Goal: Book appointment/travel/reservation

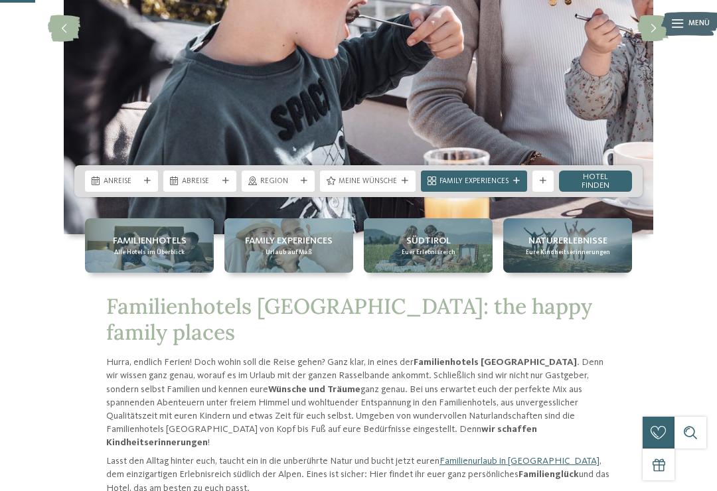
click at [115, 187] on span "Anreise" at bounding box center [122, 181] width 36 height 11
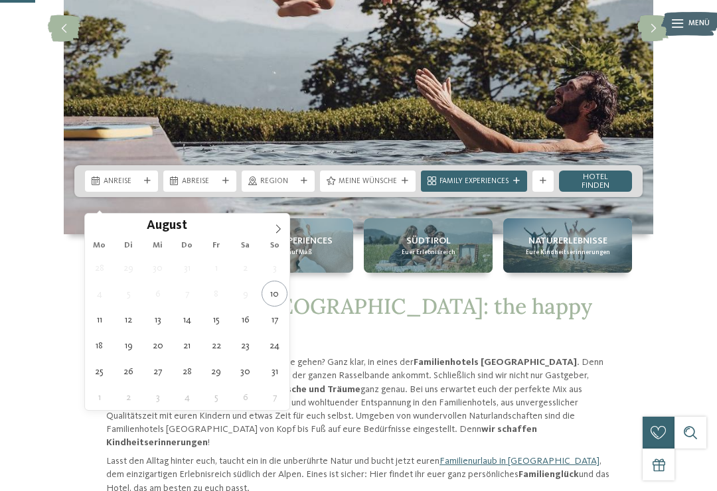
click at [280, 226] on icon at bounding box center [277, 228] width 9 height 9
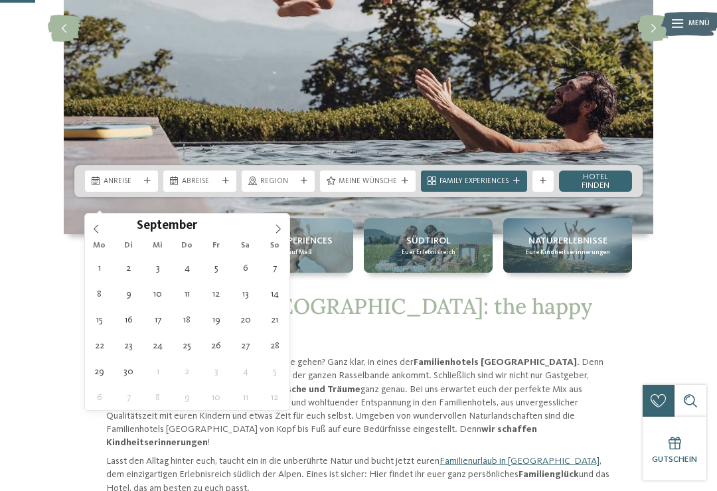
click at [281, 236] on span at bounding box center [278, 225] width 23 height 23
click at [274, 234] on icon at bounding box center [277, 228] width 9 height 9
click at [277, 235] on span at bounding box center [278, 225] width 23 height 23
click at [276, 234] on span at bounding box center [278, 225] width 23 height 23
type input "****"
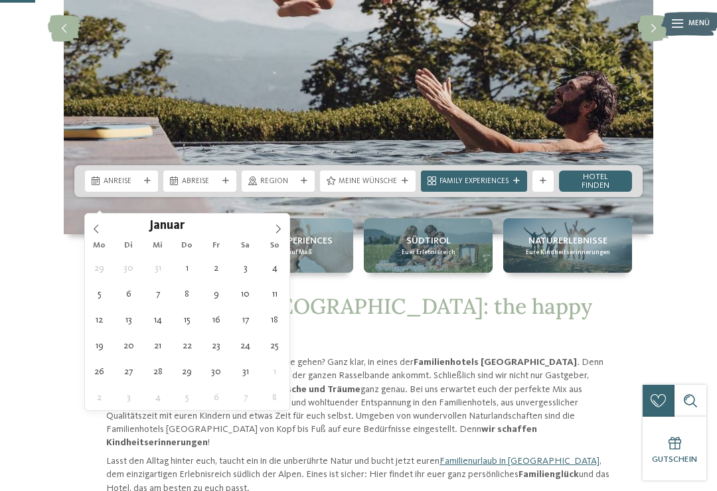
click at [276, 236] on span at bounding box center [278, 225] width 23 height 23
click at [274, 234] on span at bounding box center [278, 225] width 23 height 23
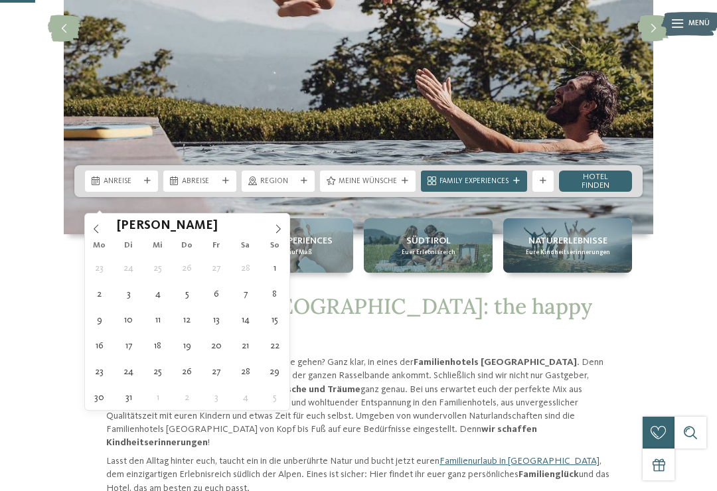
click at [277, 236] on span at bounding box center [278, 225] width 23 height 23
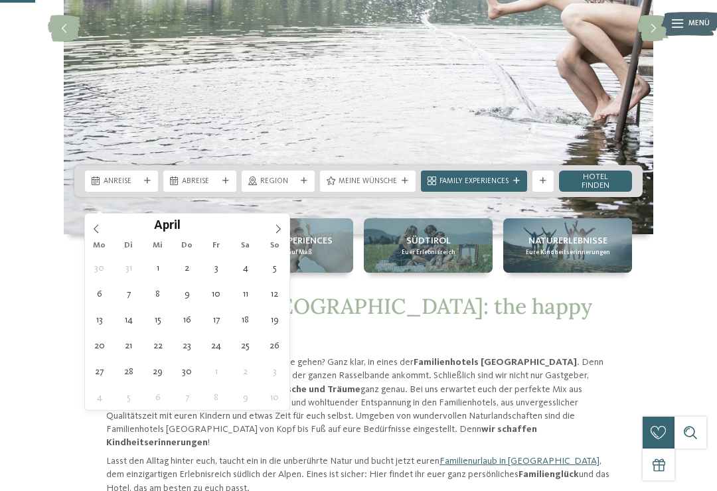
click at [278, 225] on icon at bounding box center [277, 228] width 9 height 9
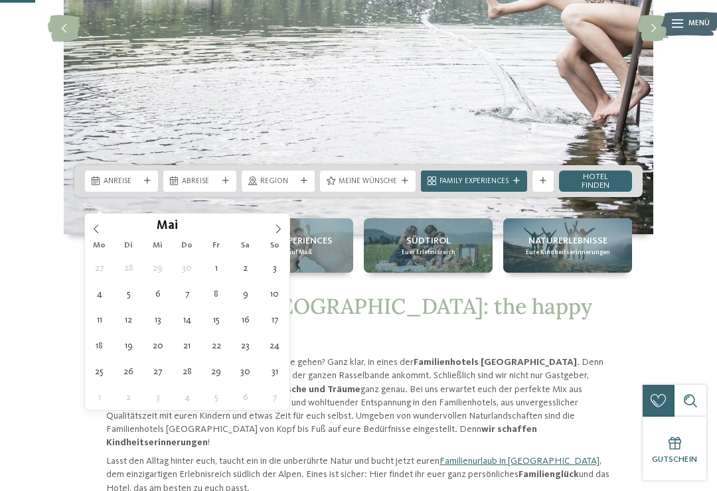
scroll to position [241, 0]
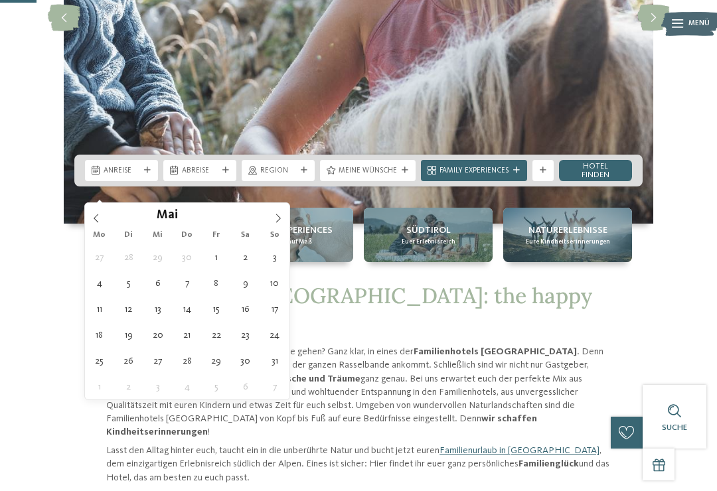
type div "[DATE]"
type input "****"
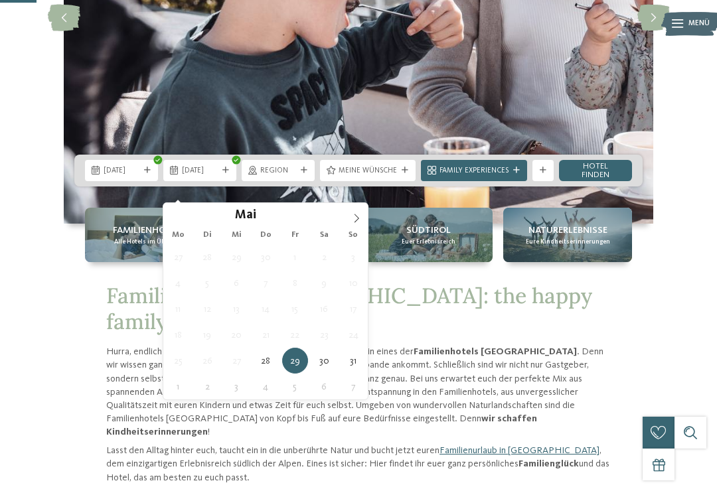
click at [357, 222] on icon at bounding box center [356, 218] width 9 height 9
type div "[DATE]"
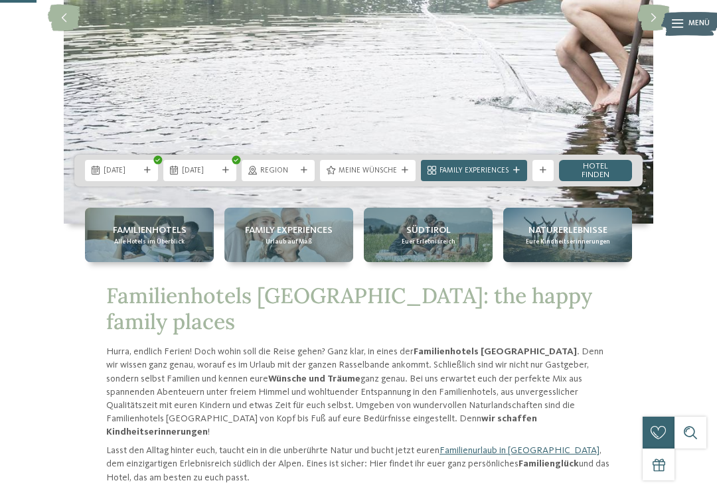
click at [391, 176] on span "Meine Wünsche" at bounding box center [367, 171] width 58 height 11
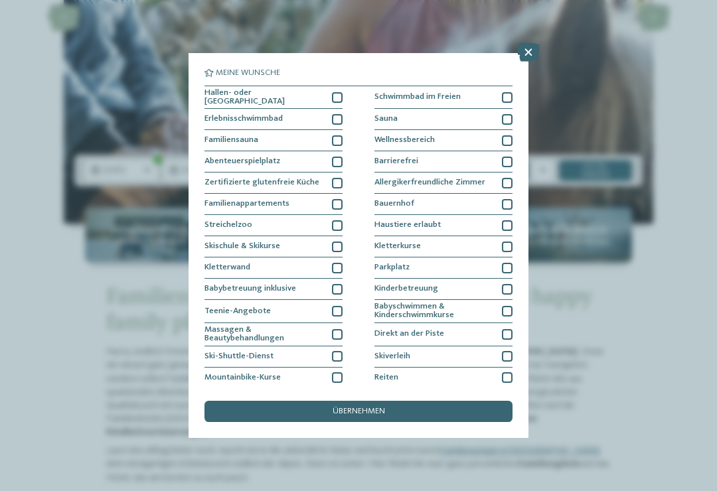
click at [338, 99] on div at bounding box center [337, 97] width 11 height 11
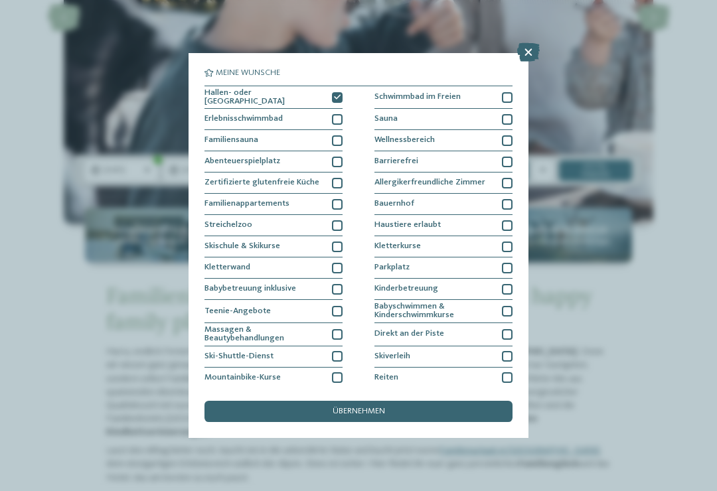
click at [527, 60] on icon at bounding box center [528, 52] width 23 height 19
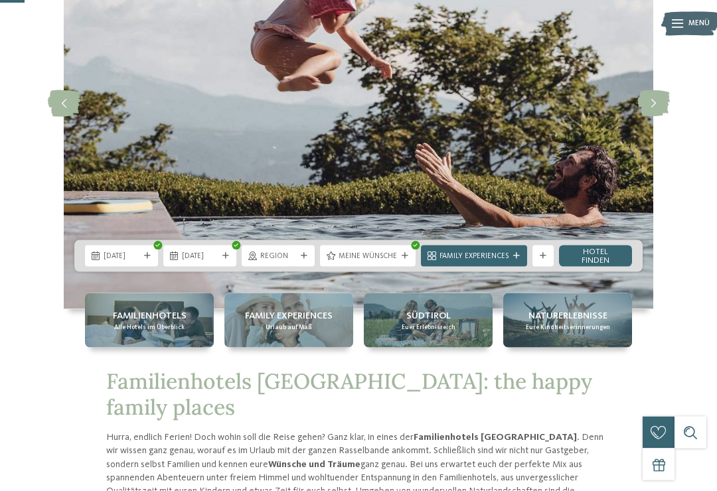
scroll to position [182, 0]
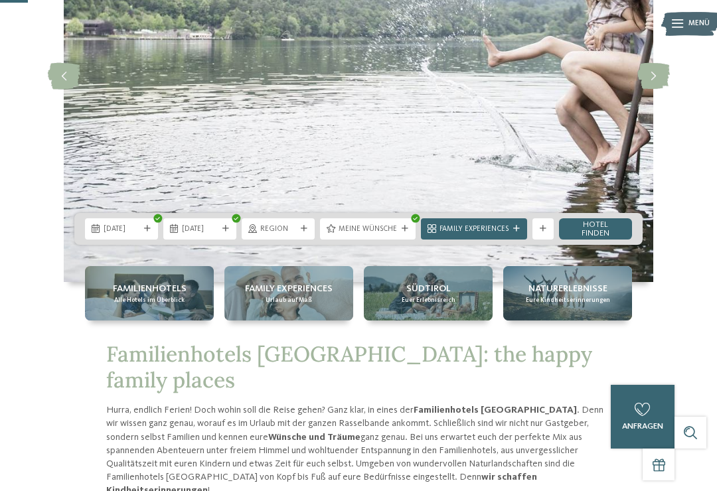
click at [498, 235] on span "Family Experiences" at bounding box center [473, 229] width 69 height 11
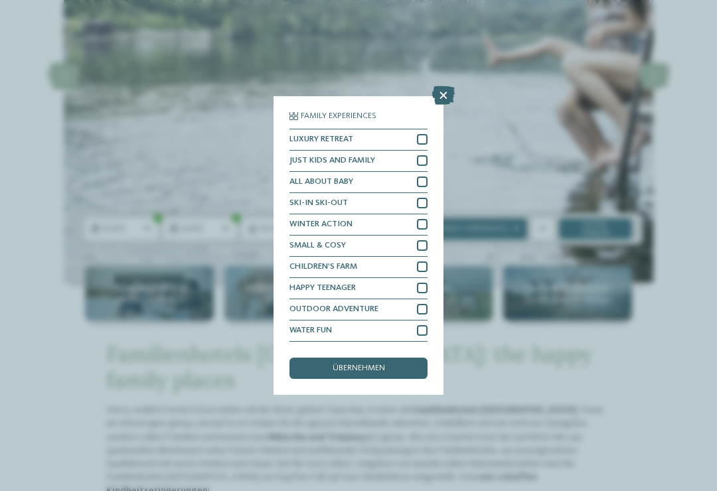
click at [440, 86] on icon at bounding box center [443, 95] width 23 height 19
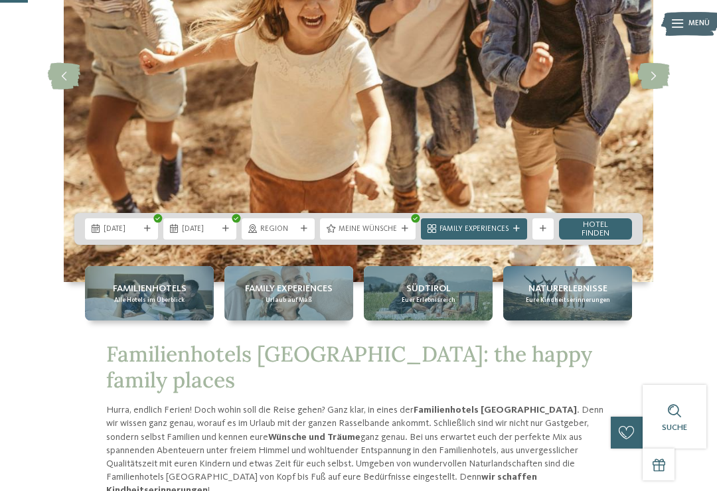
click at [607, 240] on link "Hotel finden" at bounding box center [595, 228] width 73 height 21
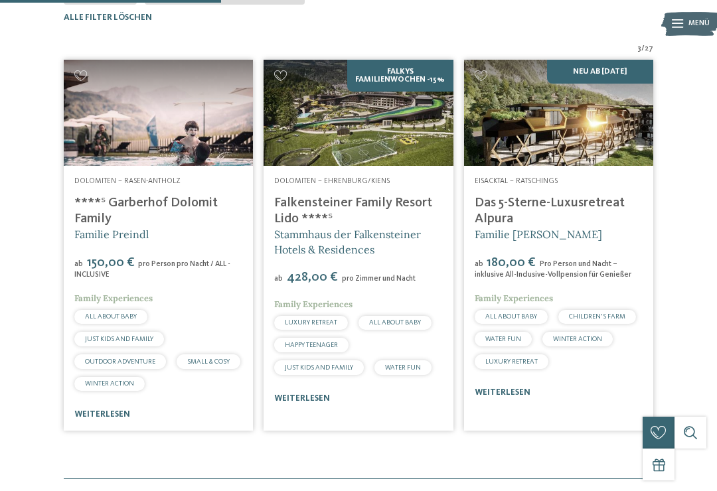
scroll to position [326, 0]
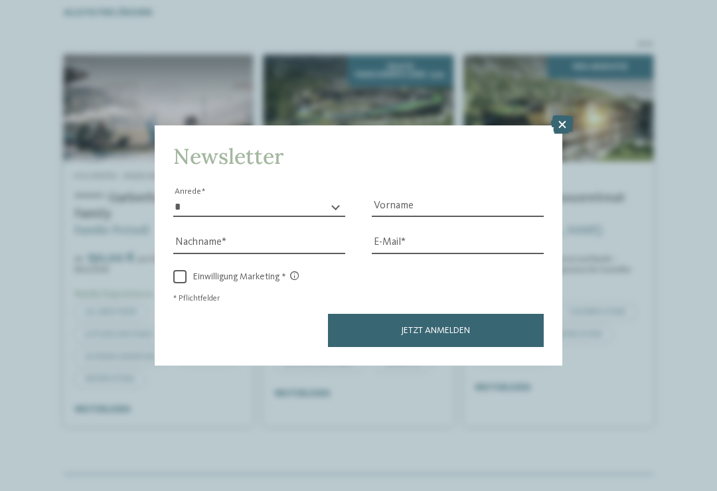
click at [558, 115] on icon at bounding box center [562, 124] width 23 height 19
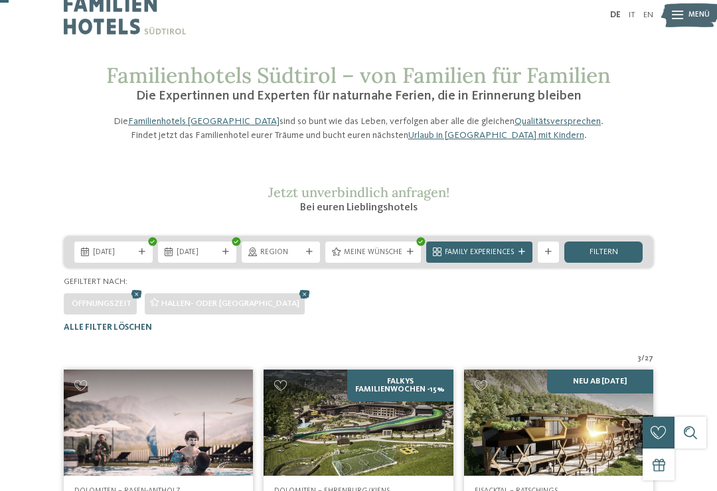
scroll to position [9, 0]
